Goal: Information Seeking & Learning: Get advice/opinions

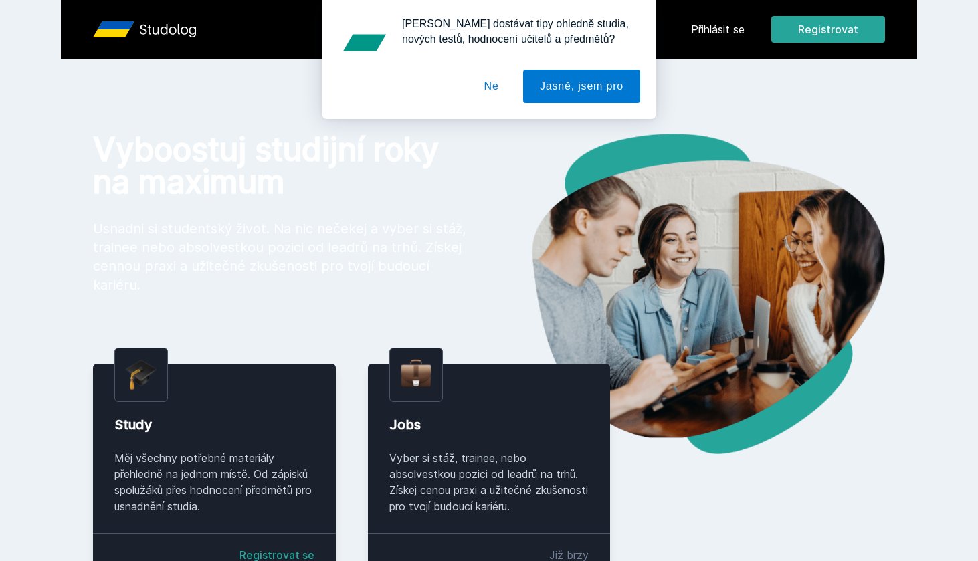
click at [725, 21] on div "[PERSON_NAME] dostávat tipy ohledně studia, nových testů, hodnocení učitelů a p…" at bounding box center [489, 59] width 978 height 119
click at [715, 32] on div "[PERSON_NAME] dostávat tipy ohledně studia, nových testů, hodnocení učitelů a p…" at bounding box center [489, 59] width 978 height 119
click at [494, 83] on button "Ne" at bounding box center [491, 86] width 48 height 33
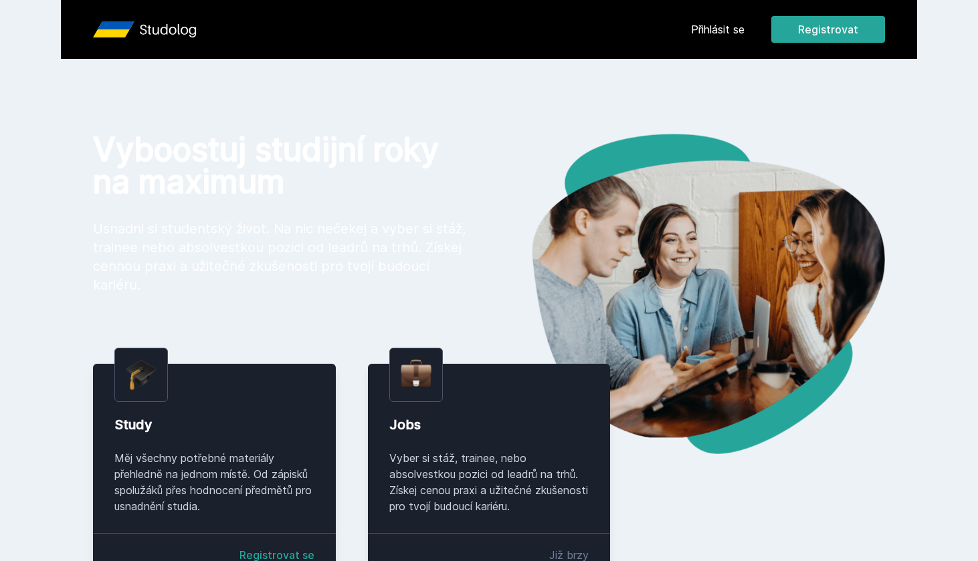
click at [734, 19] on div "Přihlásit se Registrovat" at bounding box center [788, 29] width 194 height 27
click at [723, 28] on link "Přihlásit se" at bounding box center [717, 29] width 53 height 16
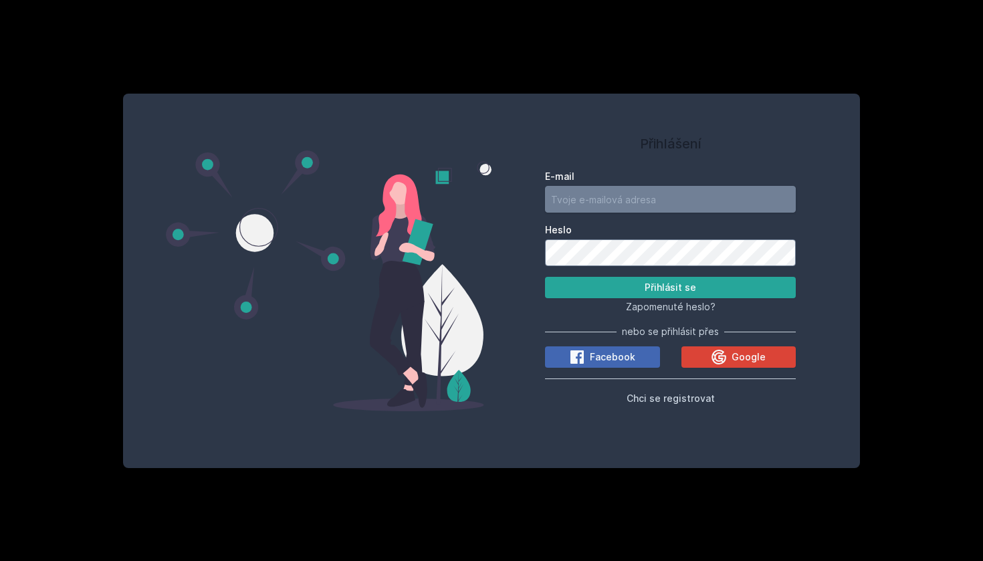
type input "[EMAIL_ADDRESS][DOMAIN_NAME]"
click at [670, 288] on button "Přihlásit se" at bounding box center [670, 287] width 251 height 21
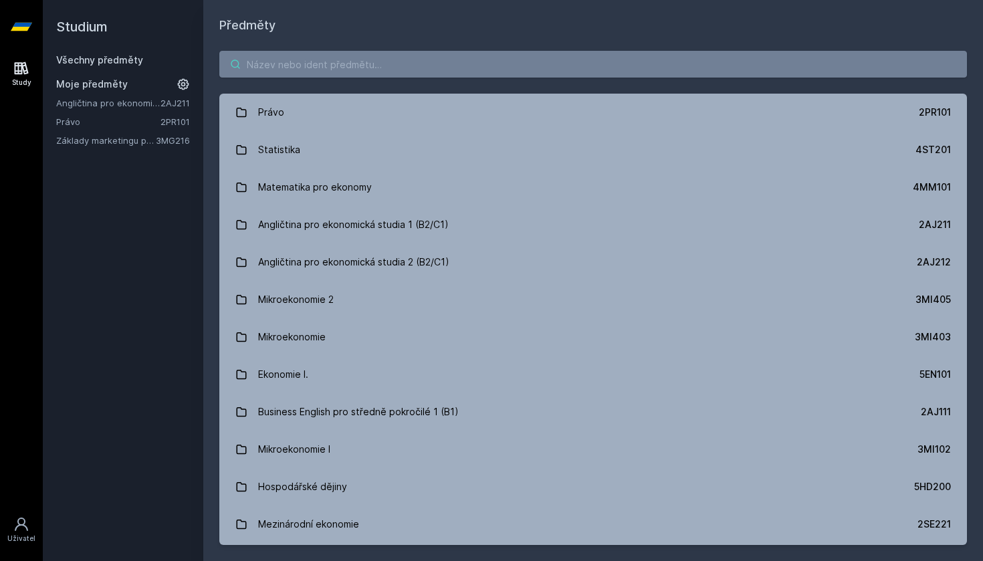
click at [329, 58] on input "search" at bounding box center [593, 64] width 748 height 27
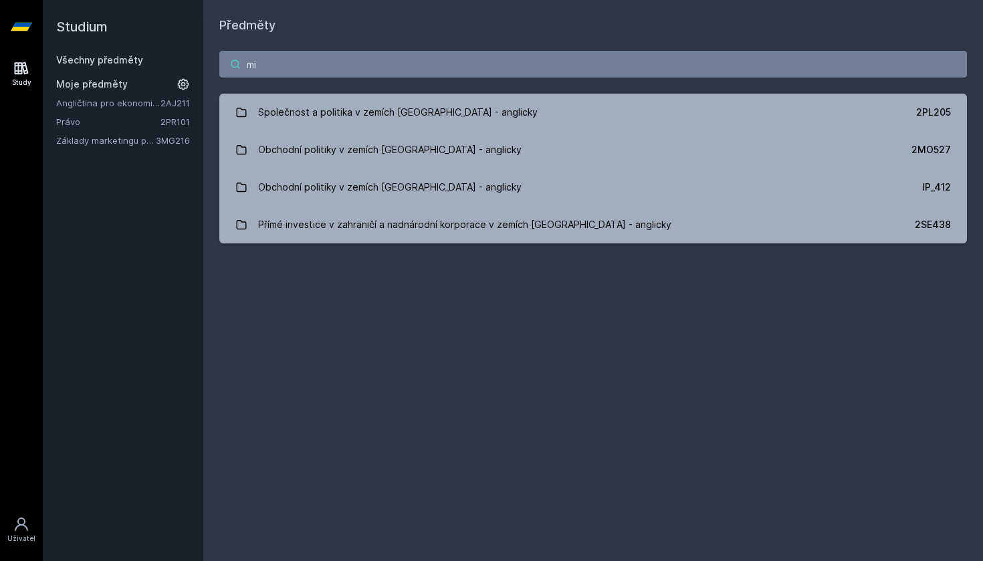
type input "m"
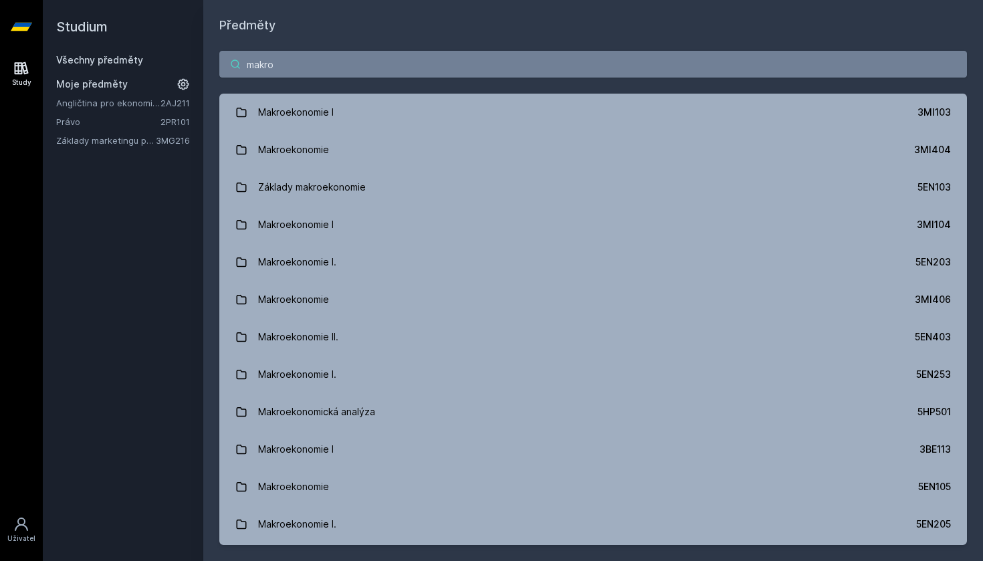
drag, startPoint x: 292, startPoint y: 70, endPoint x: 205, endPoint y: 68, distance: 86.3
click at [205, 68] on div "makro Makroekonomie I 3MI103 Makroekonomie 3MI404 Základy makroekonomie 5EN103 …" at bounding box center [593, 298] width 780 height 526
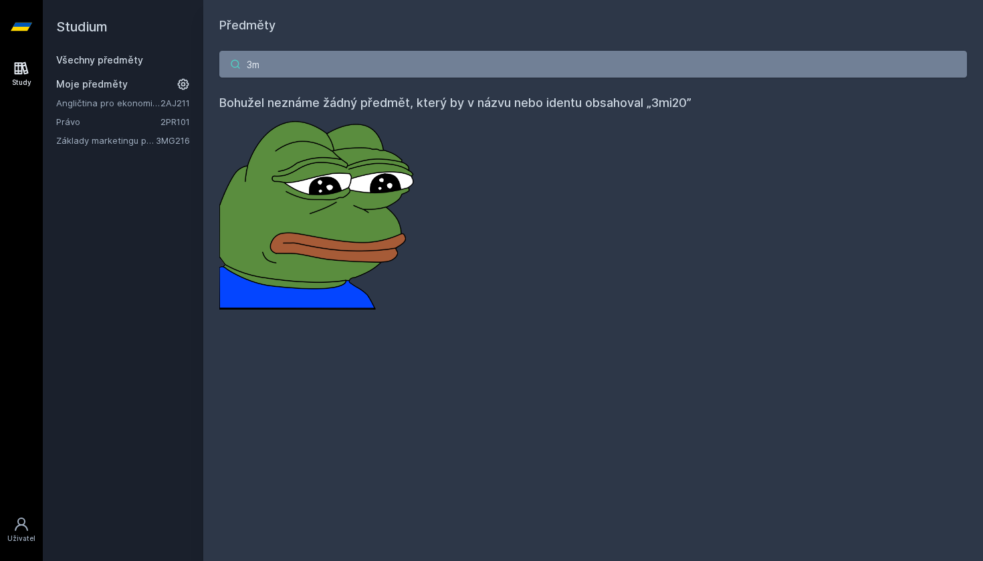
type input "3"
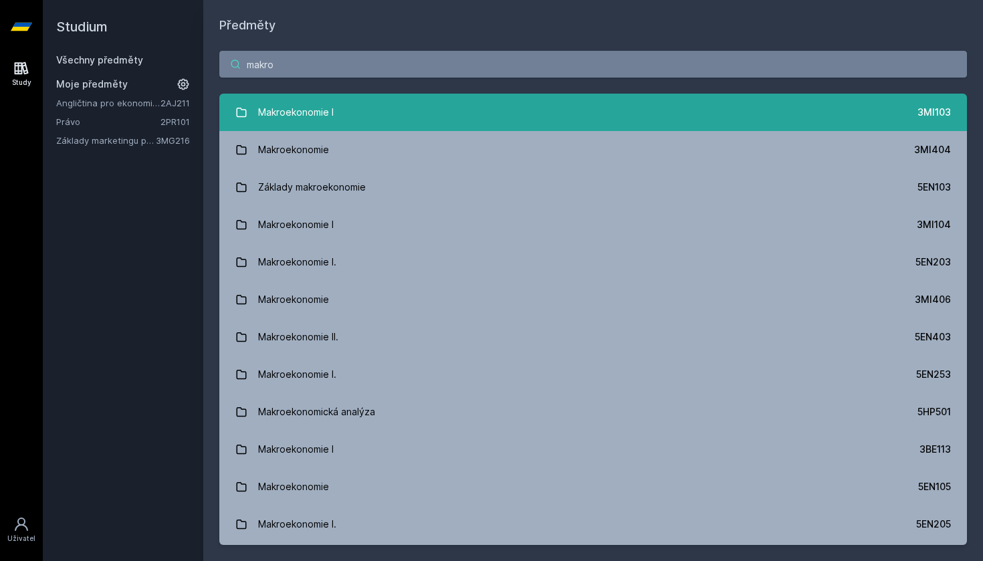
type input "makro"
click at [284, 119] on div "Makroekonomie I" at bounding box center [296, 112] width 76 height 27
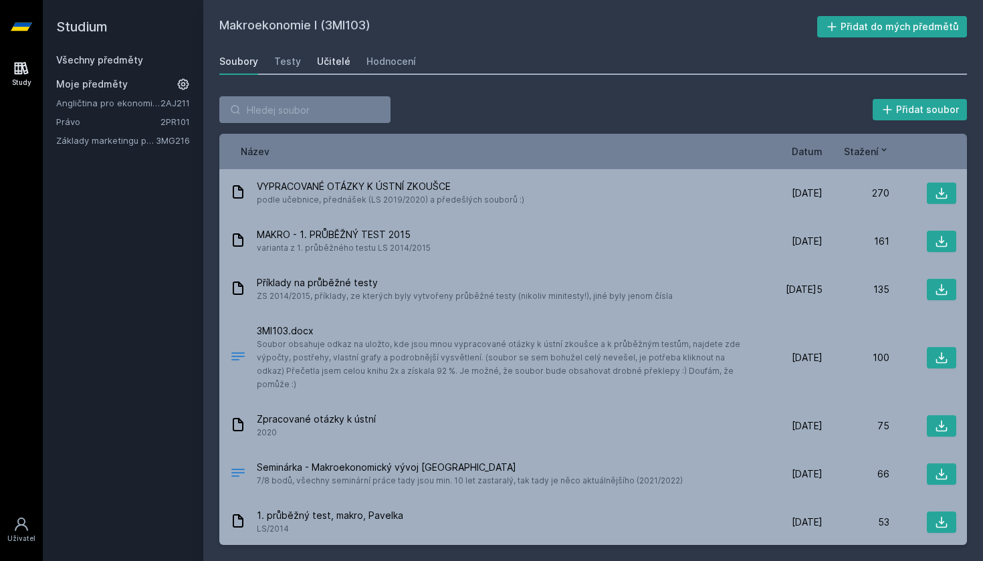
click at [337, 62] on div "Učitelé" at bounding box center [333, 61] width 33 height 13
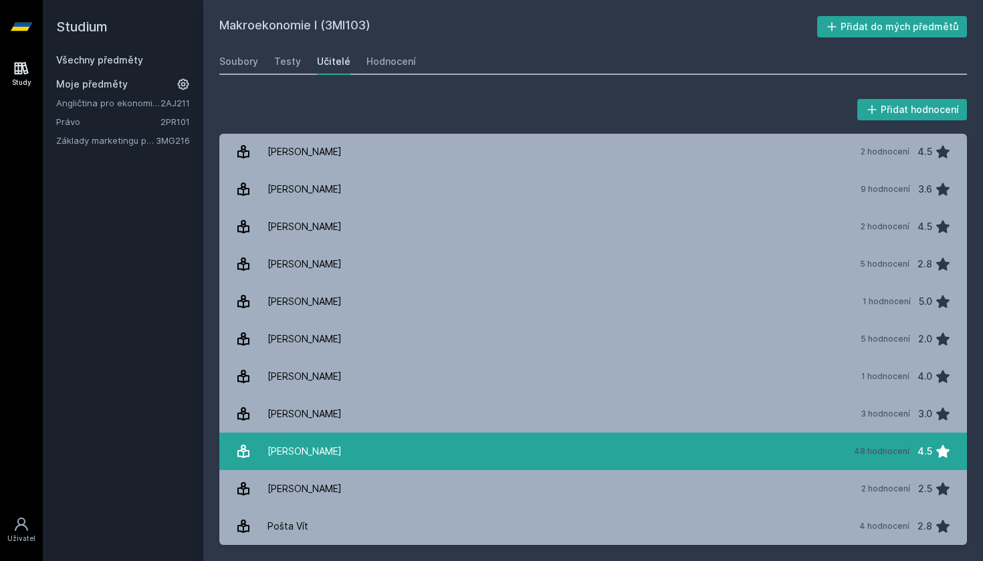
click at [430, 449] on link "[PERSON_NAME] 48 hodnocení 4.5" at bounding box center [593, 451] width 748 height 37
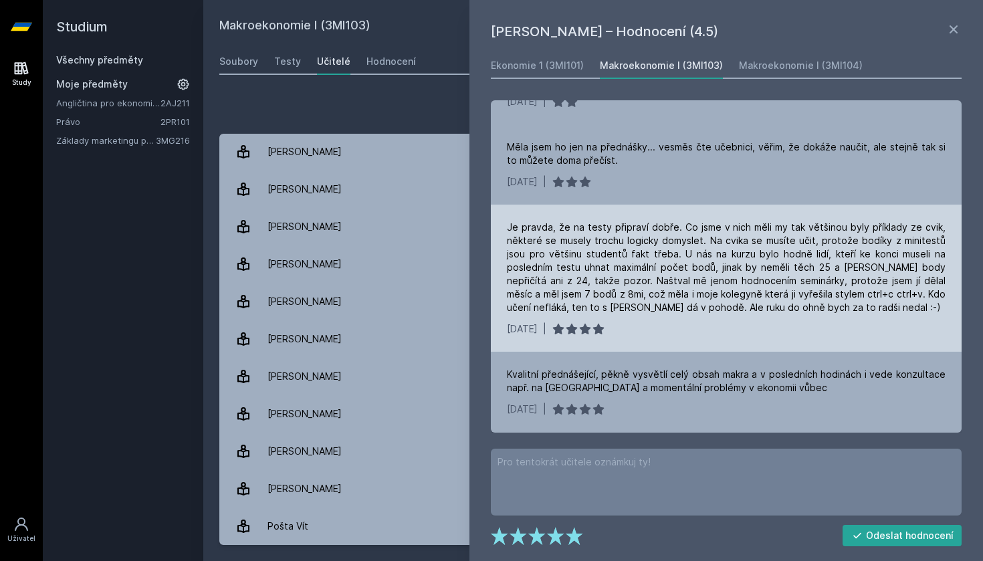
scroll to position [1872, 0]
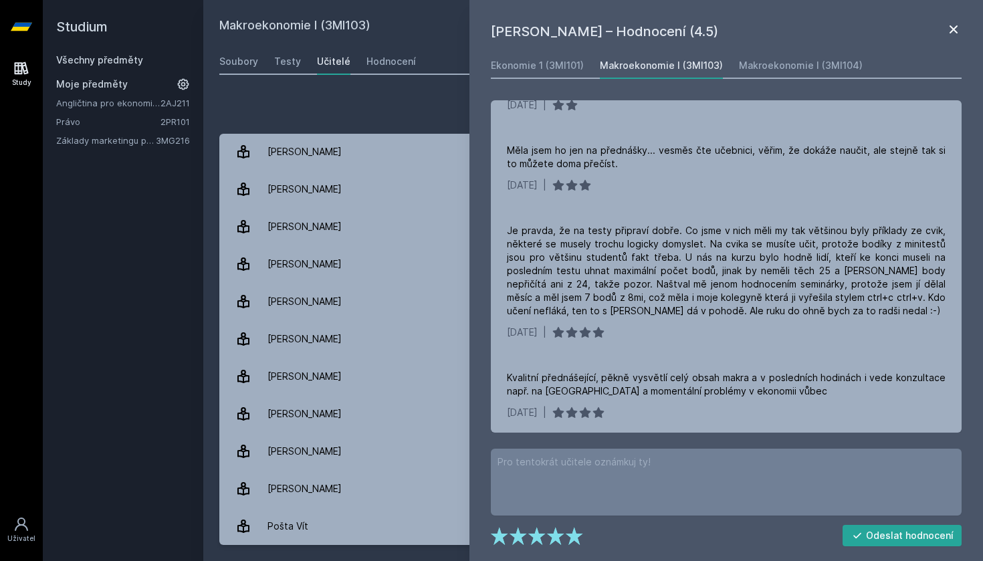
click at [953, 31] on icon at bounding box center [953, 29] width 16 height 16
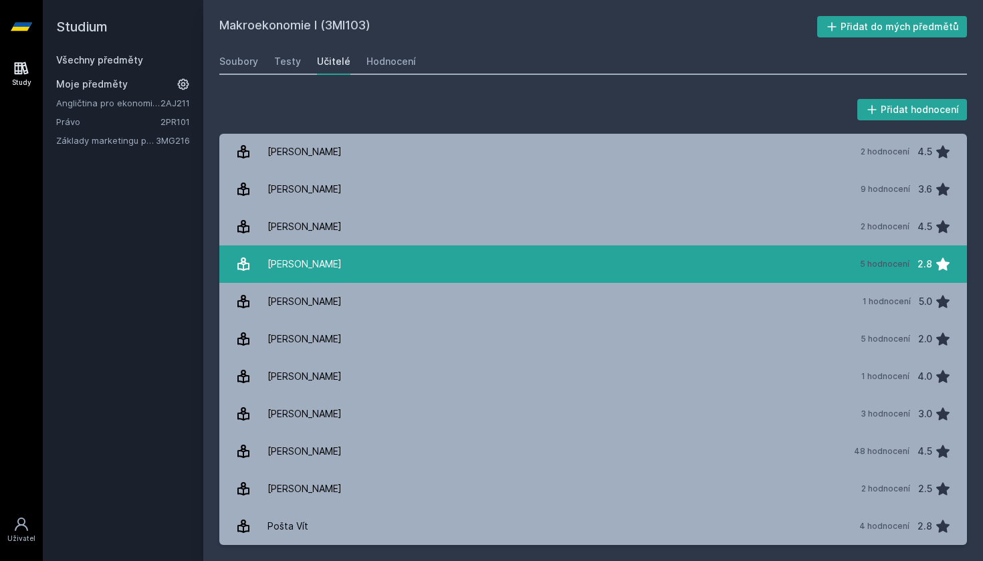
click at [383, 267] on link "[PERSON_NAME] 5 hodnocení 2.8" at bounding box center [593, 263] width 748 height 37
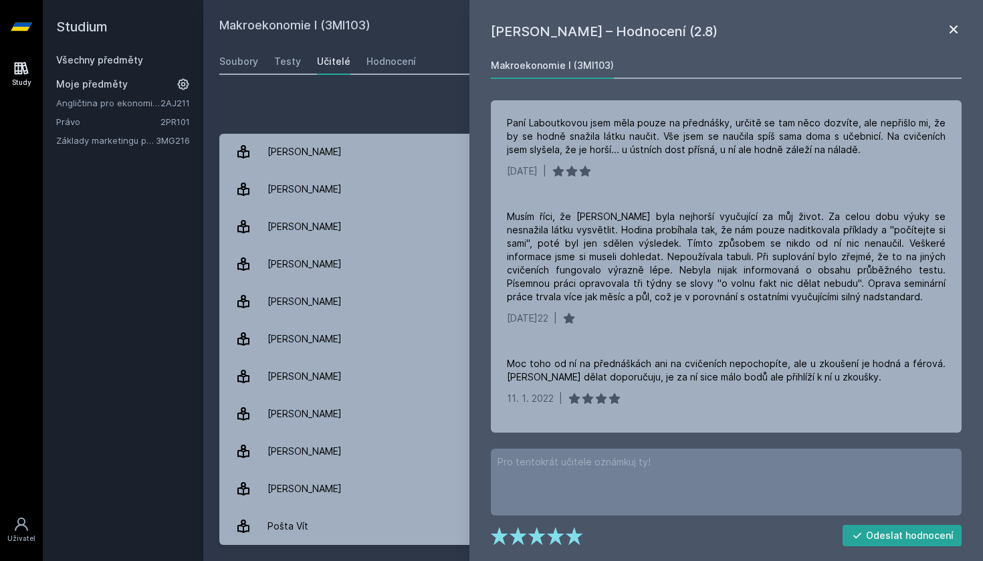
click at [958, 29] on icon at bounding box center [953, 29] width 16 height 16
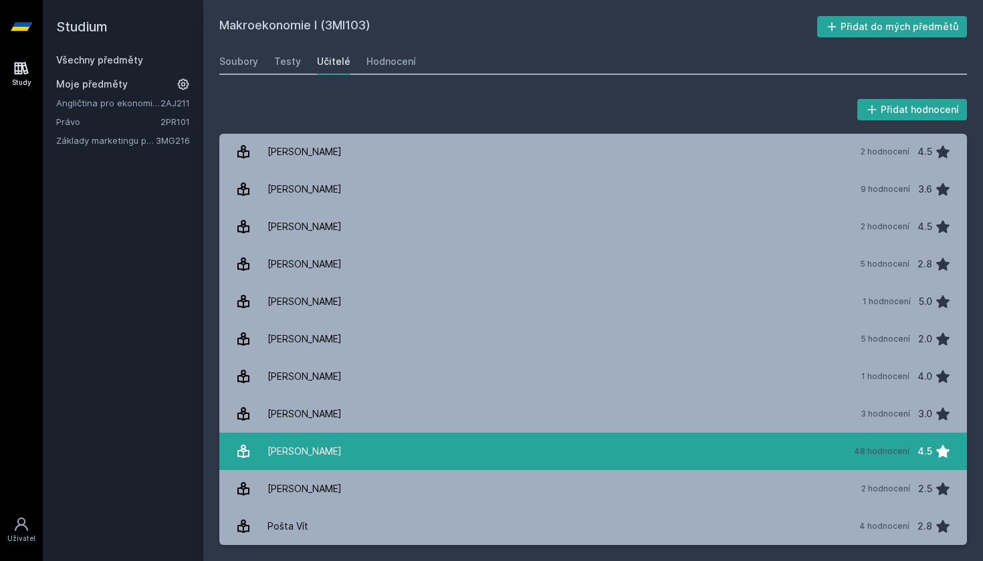
click at [463, 449] on link "[PERSON_NAME] 48 hodnocení 4.5" at bounding box center [593, 451] width 748 height 37
